Goal: Check status: Check status

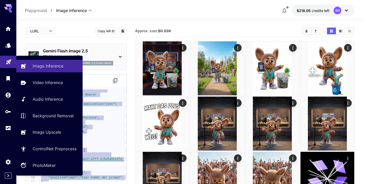
click at [8, 65] on link at bounding box center [8, 62] width 16 height 12
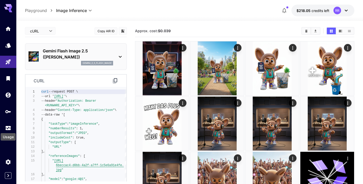
click at [6, 131] on div "Usage" at bounding box center [8, 134] width 16 height 11
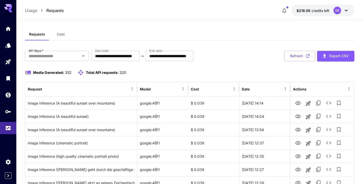
scroll to position [4, 0]
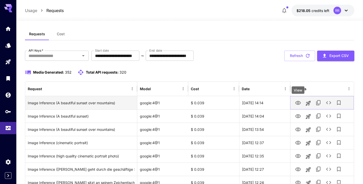
click at [299, 103] on icon "View" at bounding box center [299, 103] width 6 height 4
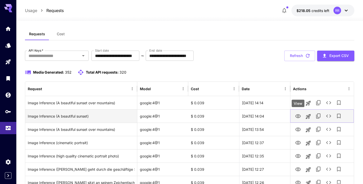
click at [295, 115] on button "View" at bounding box center [298, 115] width 10 height 10
click at [298, 115] on icon "View" at bounding box center [298, 116] width 6 height 6
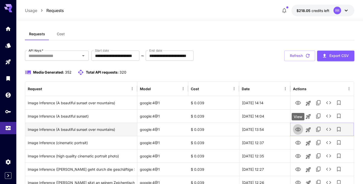
click at [299, 128] on icon "View" at bounding box center [299, 129] width 6 height 4
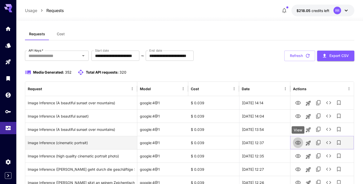
click at [299, 142] on icon "View" at bounding box center [298, 143] width 6 height 6
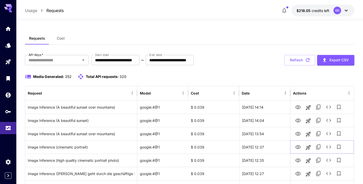
scroll to position [0, 0]
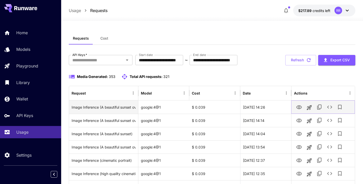
click at [299, 104] on icon "View" at bounding box center [299, 107] width 6 height 6
click at [116, 110] on div "Image Inference (A beautiful sunset over mountains)" at bounding box center [104, 106] width 64 height 13
click at [297, 108] on icon "View" at bounding box center [299, 107] width 6 height 6
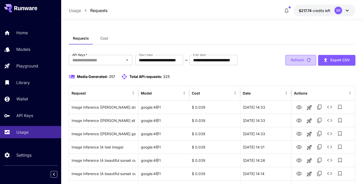
click at [294, 58] on button "Refresh" at bounding box center [301, 60] width 31 height 10
click at [154, 0] on div "Usage Requests $217.74 credits left RR" at bounding box center [212, 10] width 302 height 21
